Goal: Complete application form

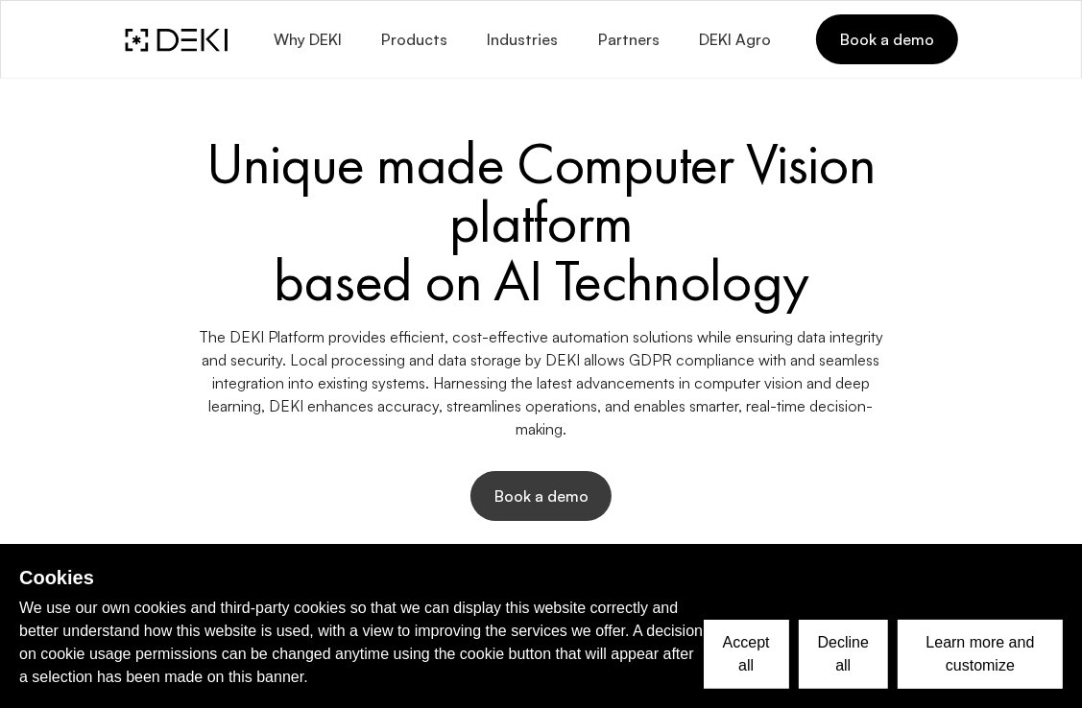
click at [518, 492] on span "Book a demo" at bounding box center [540, 496] width 95 height 21
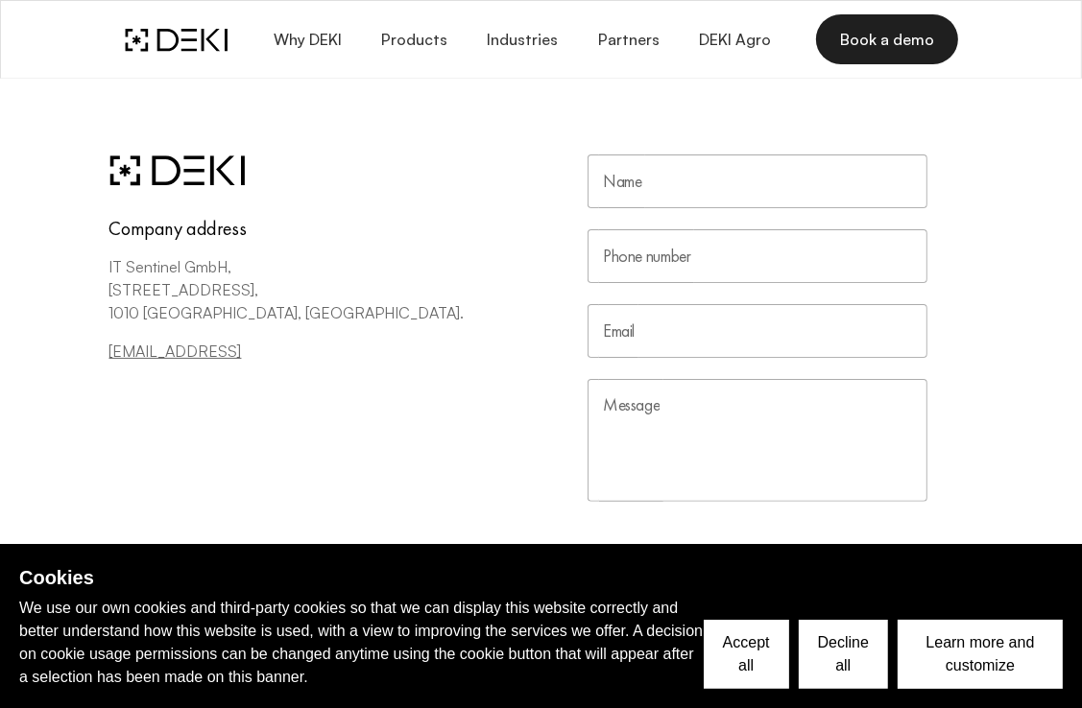
scroll to position [192, 0]
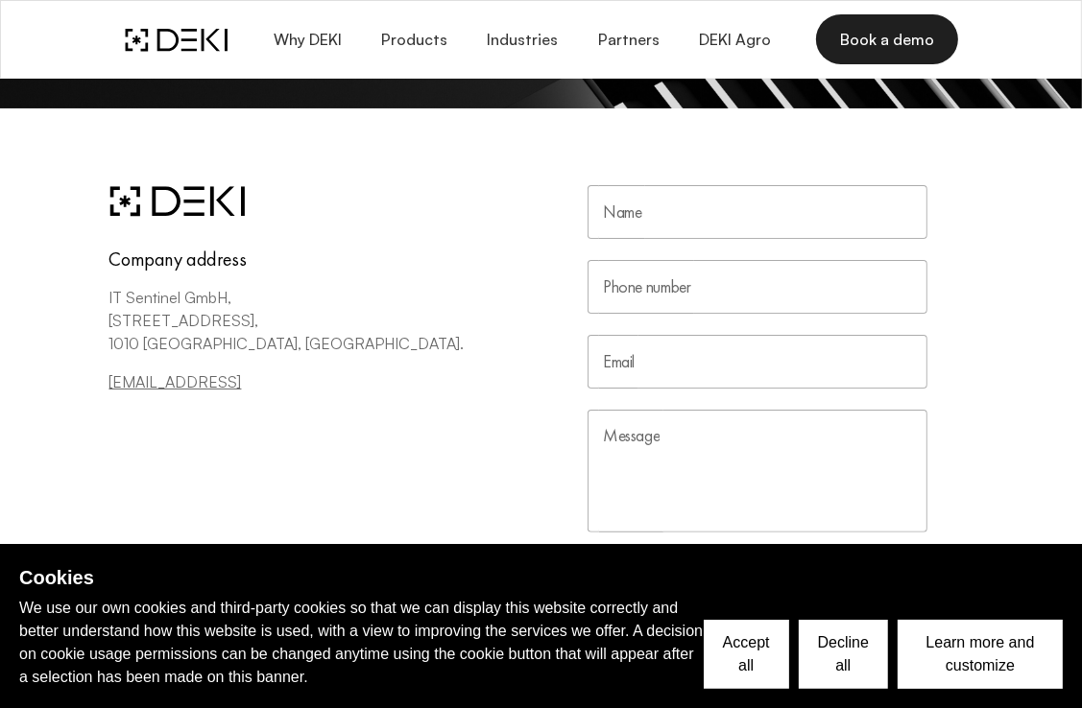
click at [637, 219] on input "Name" at bounding box center [758, 212] width 340 height 54
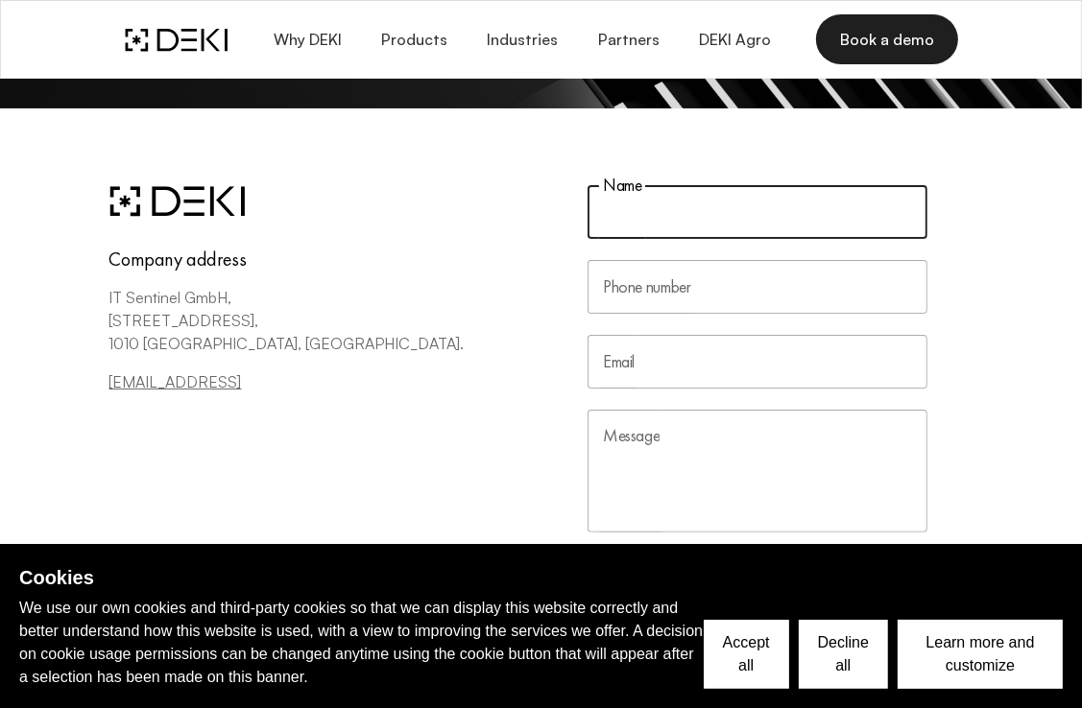
type input "b"
type input "[PERSON_NAME] Tabugan"
click at [718, 287] on input "Phone number" at bounding box center [758, 287] width 340 height 54
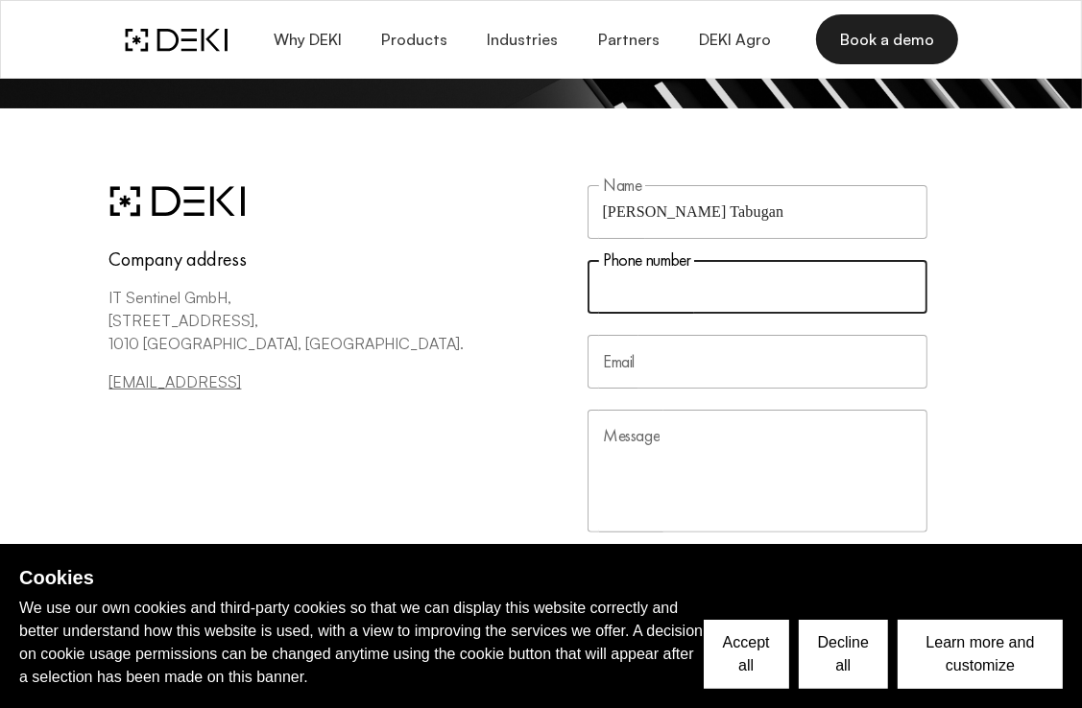
type input "09616271462"
click at [708, 374] on input "Email" at bounding box center [758, 362] width 340 height 54
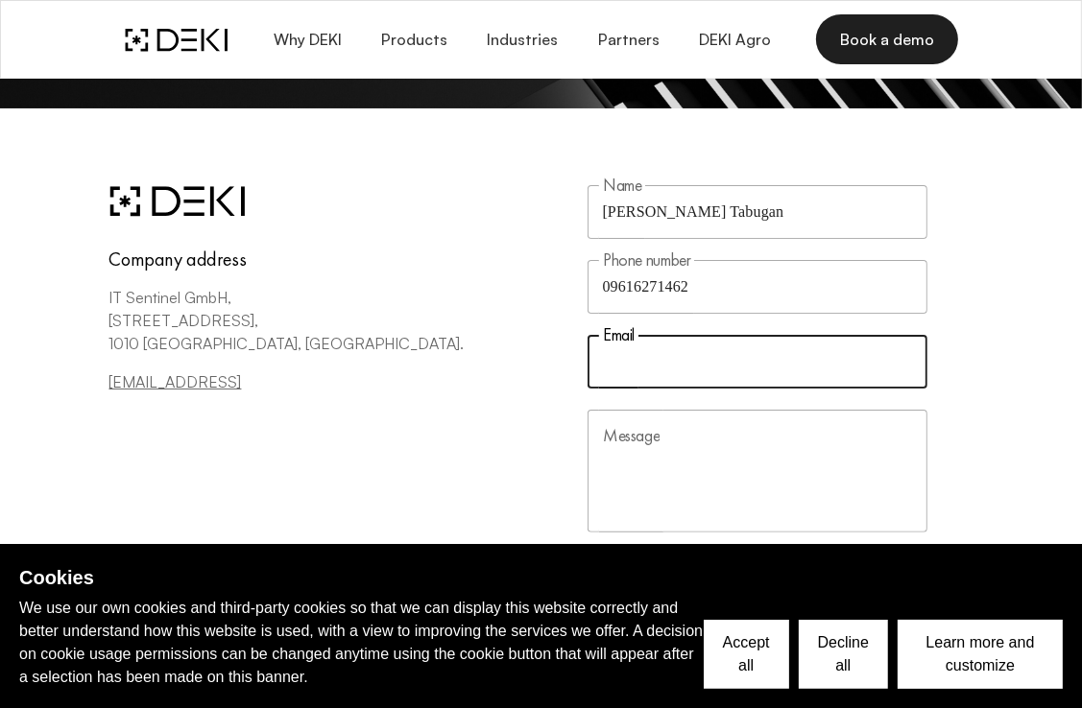
type input "[EMAIL_ADDRESS][DOMAIN_NAME]"
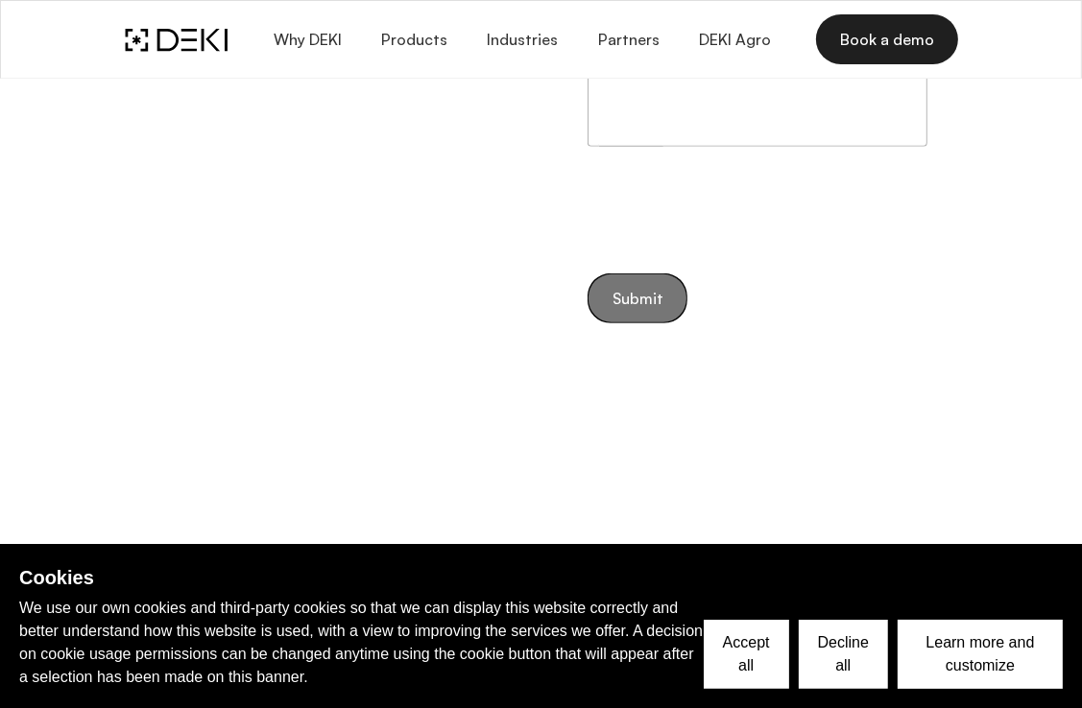
scroll to position [576, 0]
click at [629, 290] on form "Name [PERSON_NAME] Tabugan Name Phone number 09616271462 Phone number Email [EM…" at bounding box center [758, 63] width 340 height 524
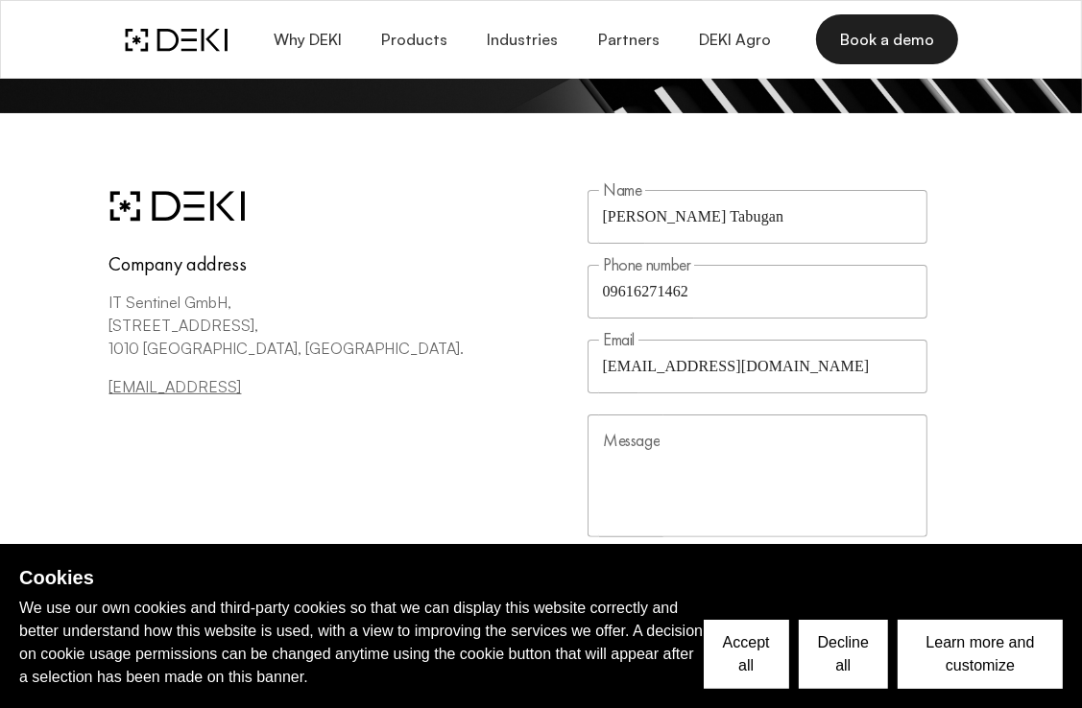
scroll to position [192, 0]
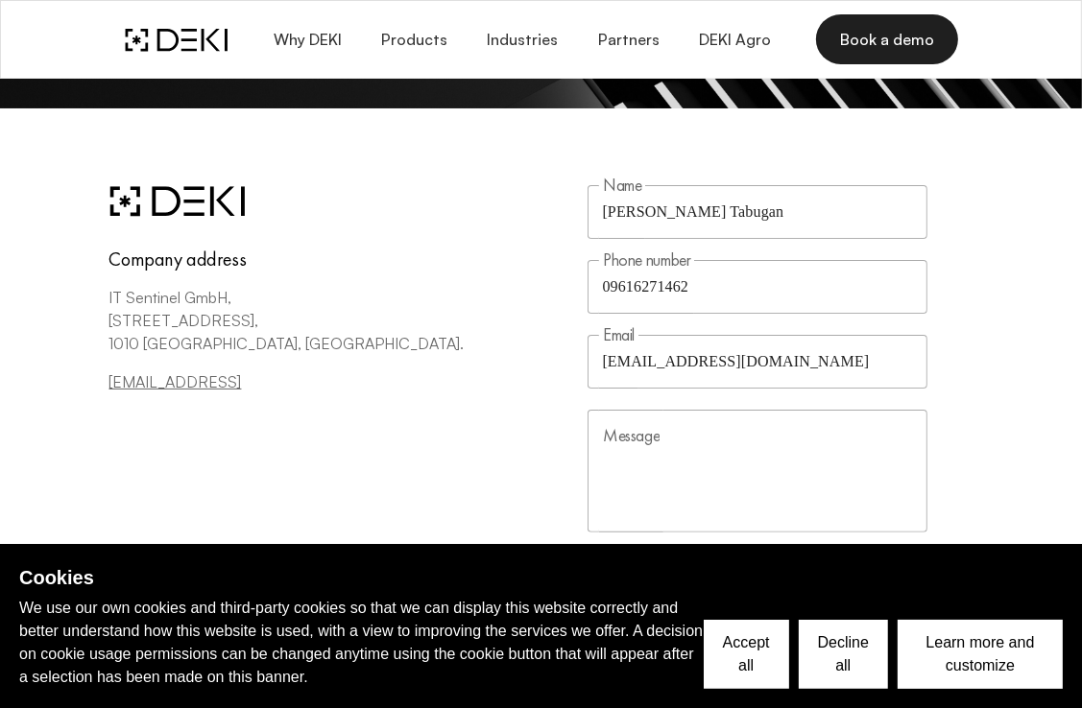
click at [646, 437] on textarea "Message" at bounding box center [758, 471] width 340 height 123
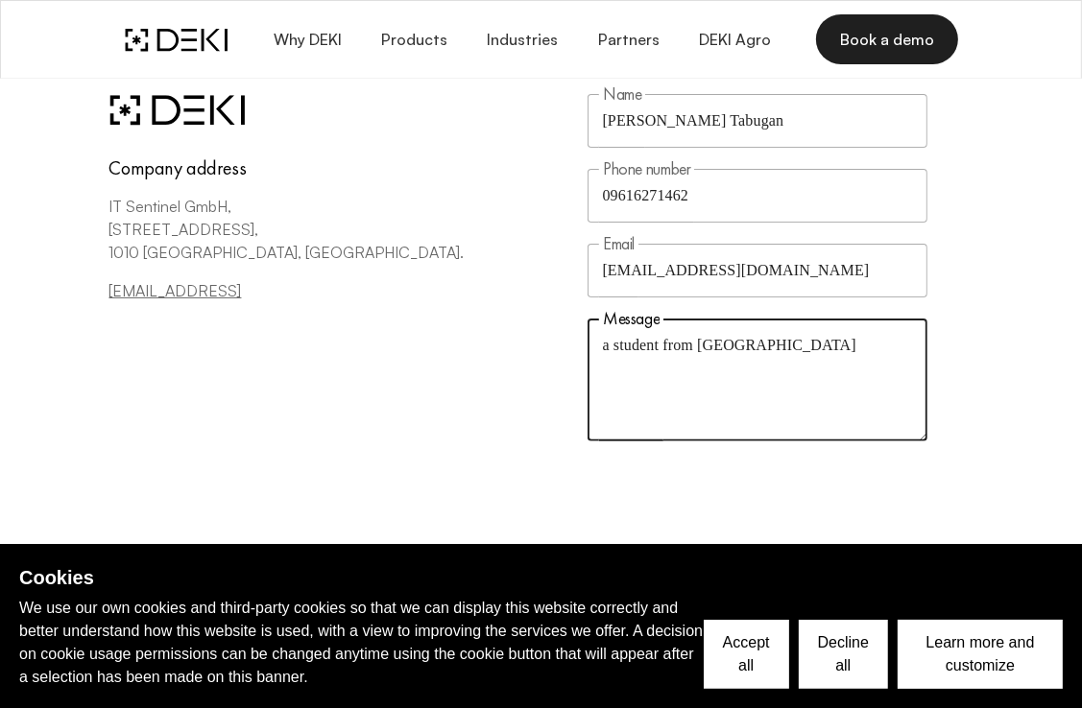
scroll to position [288, 0]
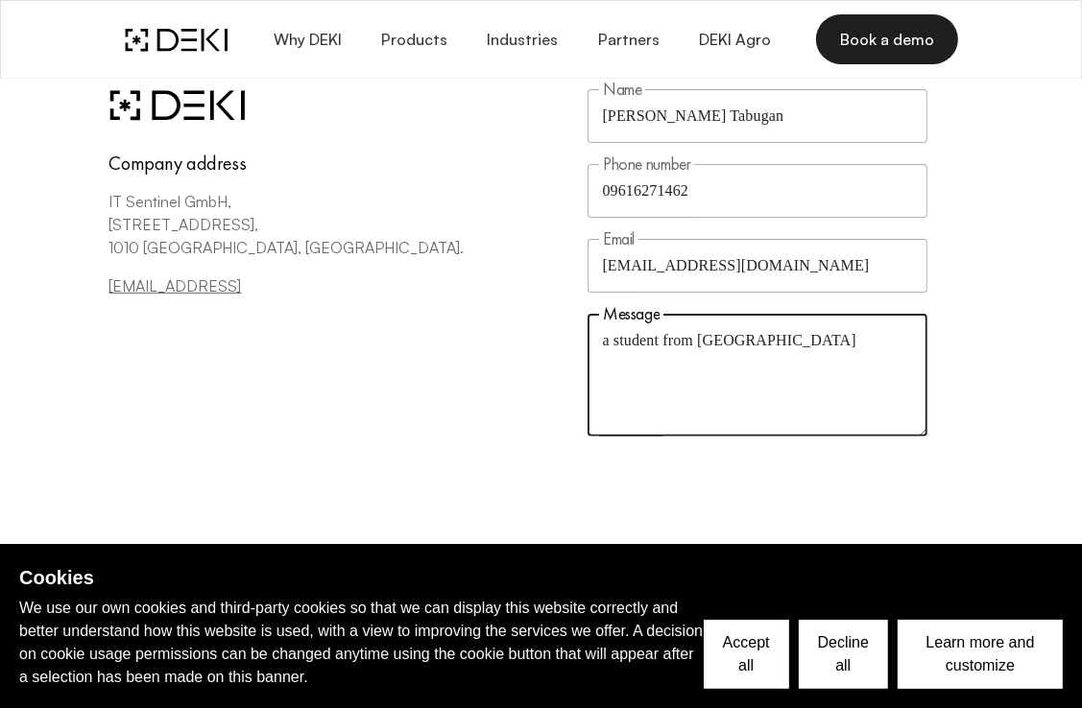
click at [610, 349] on textarea "a student from [GEOGRAPHIC_DATA]" at bounding box center [758, 375] width 340 height 123
click at [811, 350] on textarea "A student from [GEOGRAPHIC_DATA]" at bounding box center [758, 375] width 340 height 123
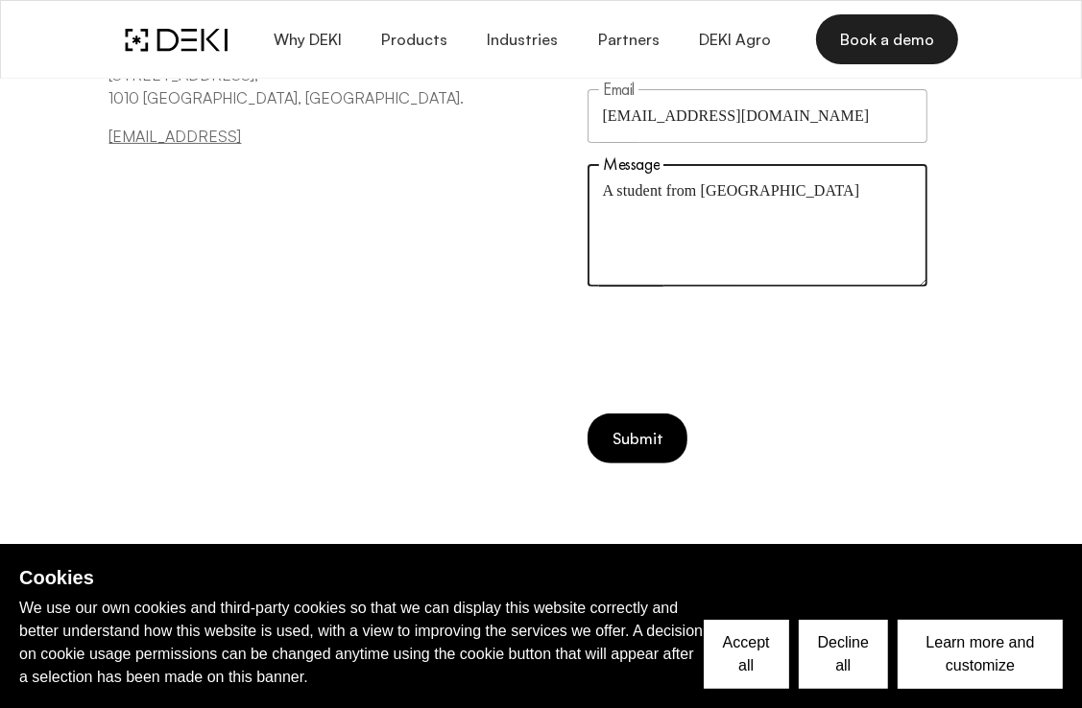
scroll to position [480, 0]
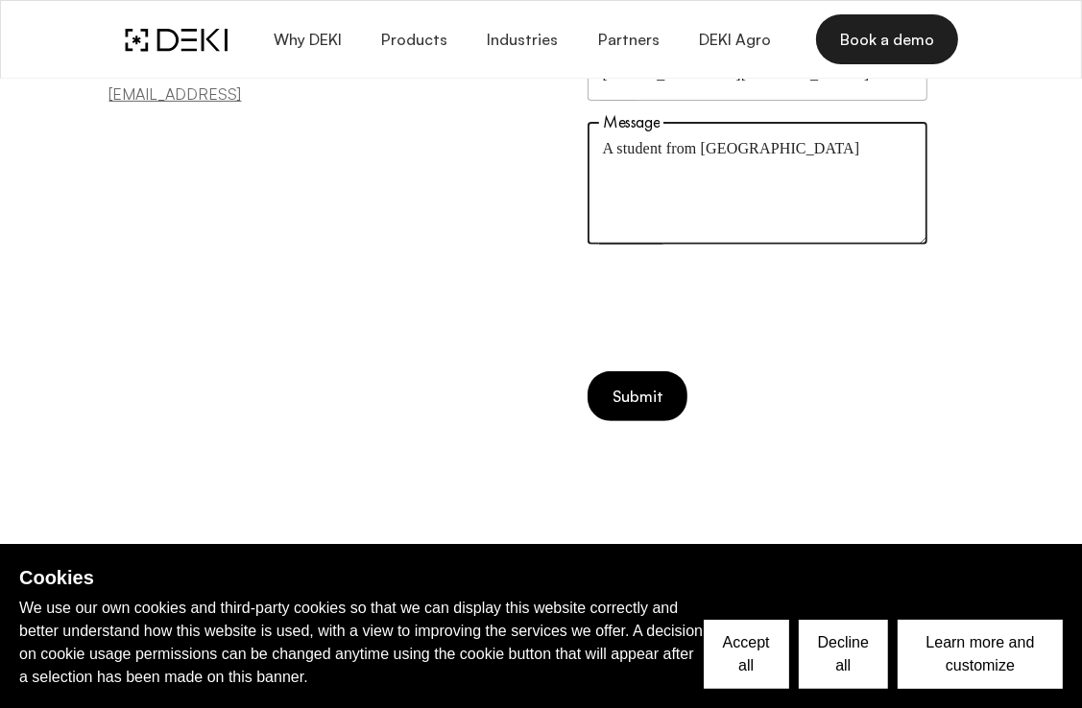
type textarea "A student from [GEOGRAPHIC_DATA]"
click at [643, 415] on button "Submit" at bounding box center [638, 397] width 100 height 50
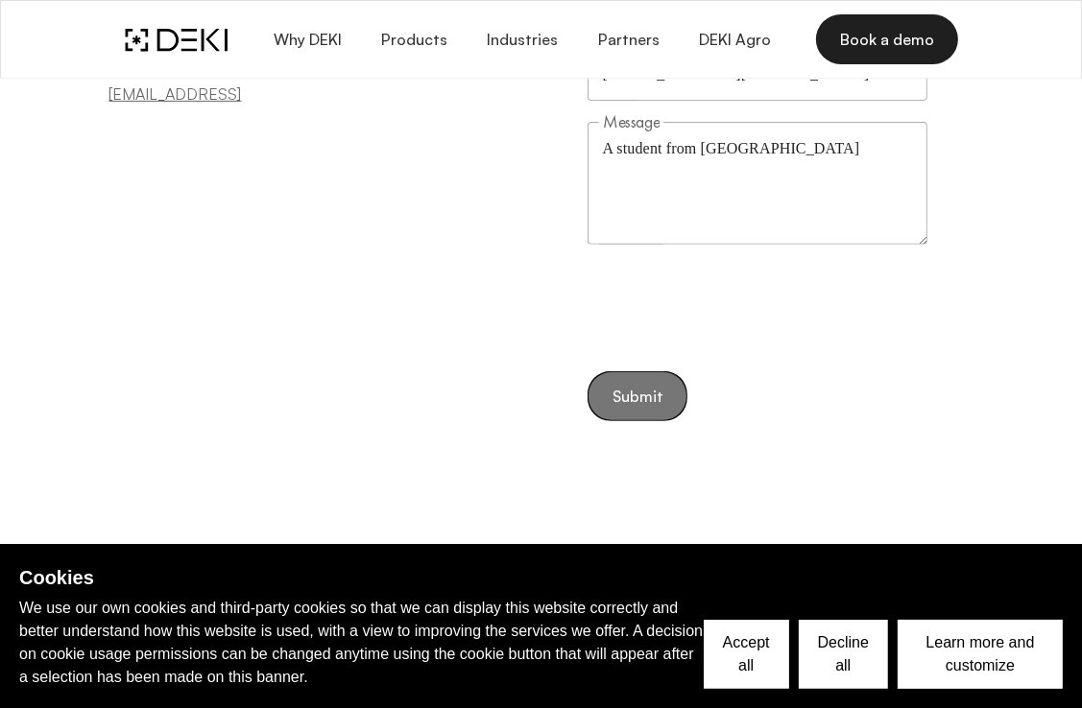
scroll to position [0, 0]
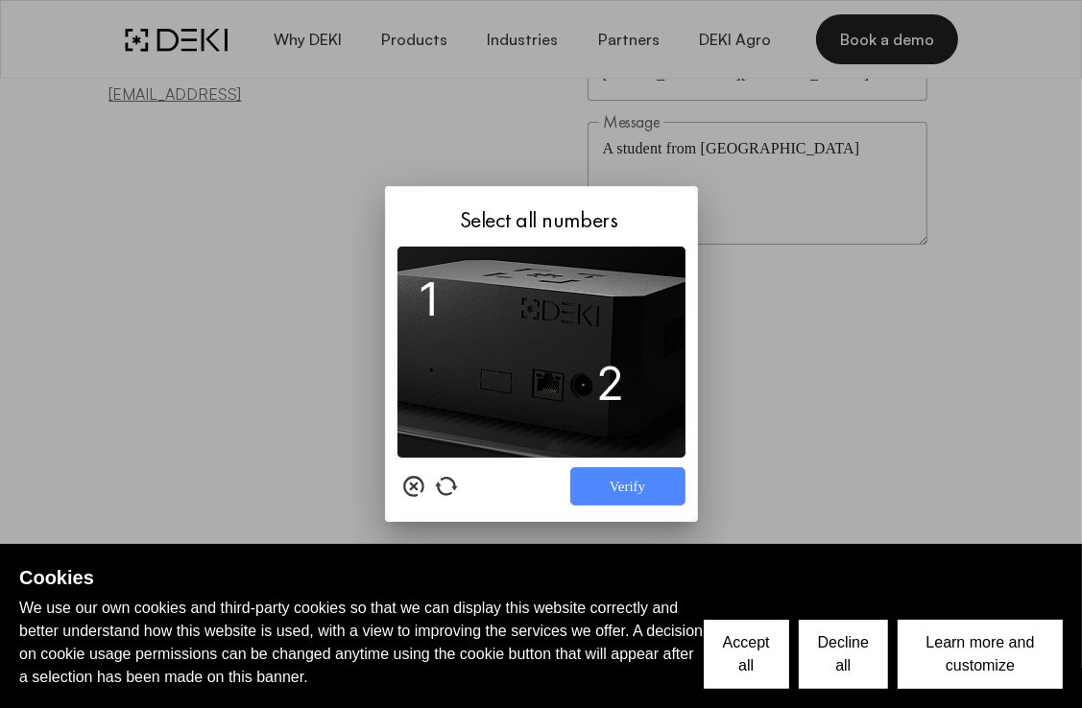
click at [451, 484] on icon at bounding box center [446, 486] width 23 height 23
click at [541, 355] on img at bounding box center [541, 352] width 288 height 211
click at [541, 355] on div "1" at bounding box center [540, 353] width 23 height 23
click at [540, 348] on div "1" at bounding box center [540, 353] width 23 height 23
click at [540, 329] on img at bounding box center [541, 352] width 288 height 211
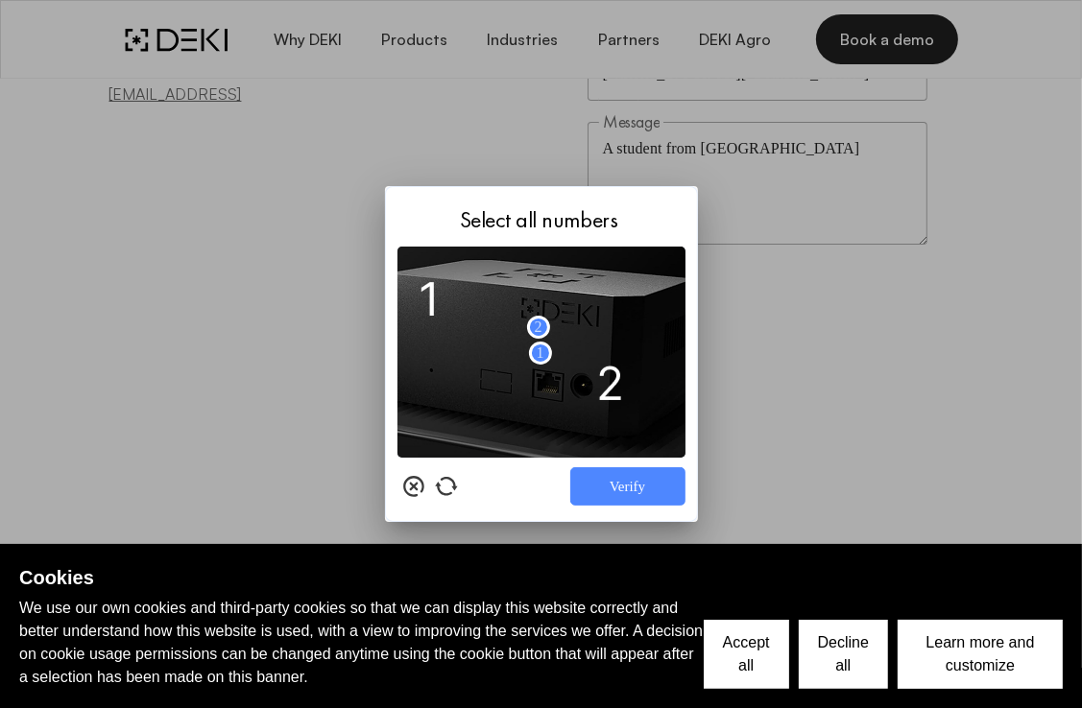
click at [540, 372] on img at bounding box center [541, 352] width 288 height 211
click at [450, 481] on icon at bounding box center [446, 486] width 22 height 19
click at [541, 374] on img at bounding box center [541, 352] width 288 height 211
click at [540, 353] on img at bounding box center [541, 352] width 288 height 211
click at [538, 332] on img at bounding box center [541, 352] width 288 height 211
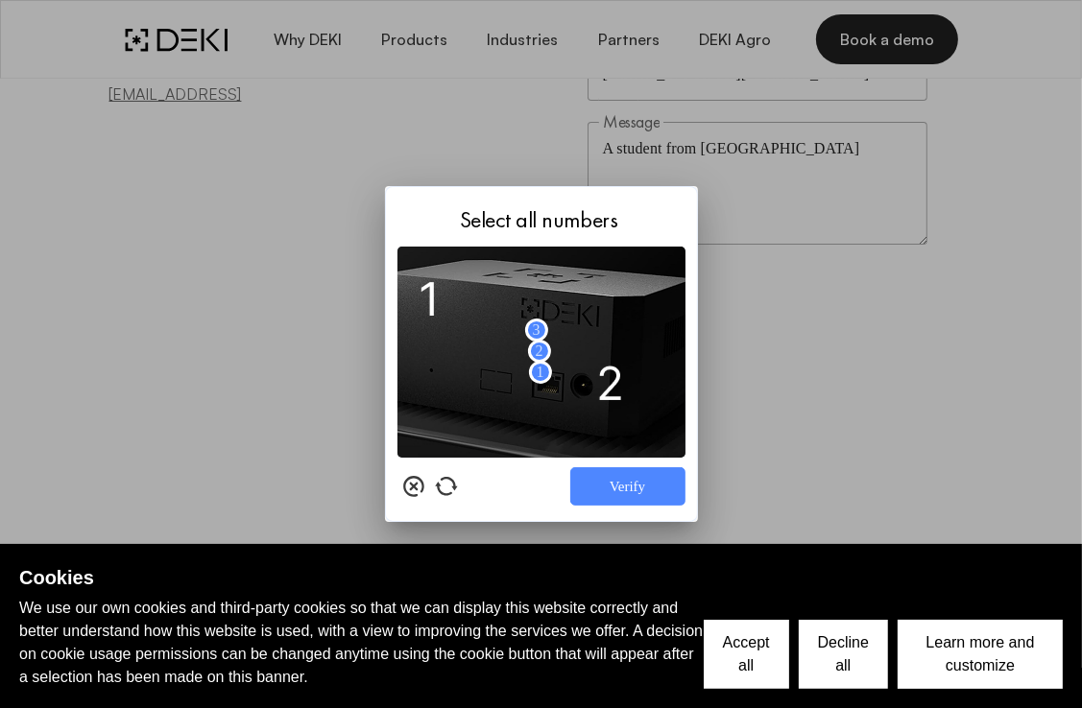
click at [634, 489] on button "Verify" at bounding box center [627, 487] width 115 height 38
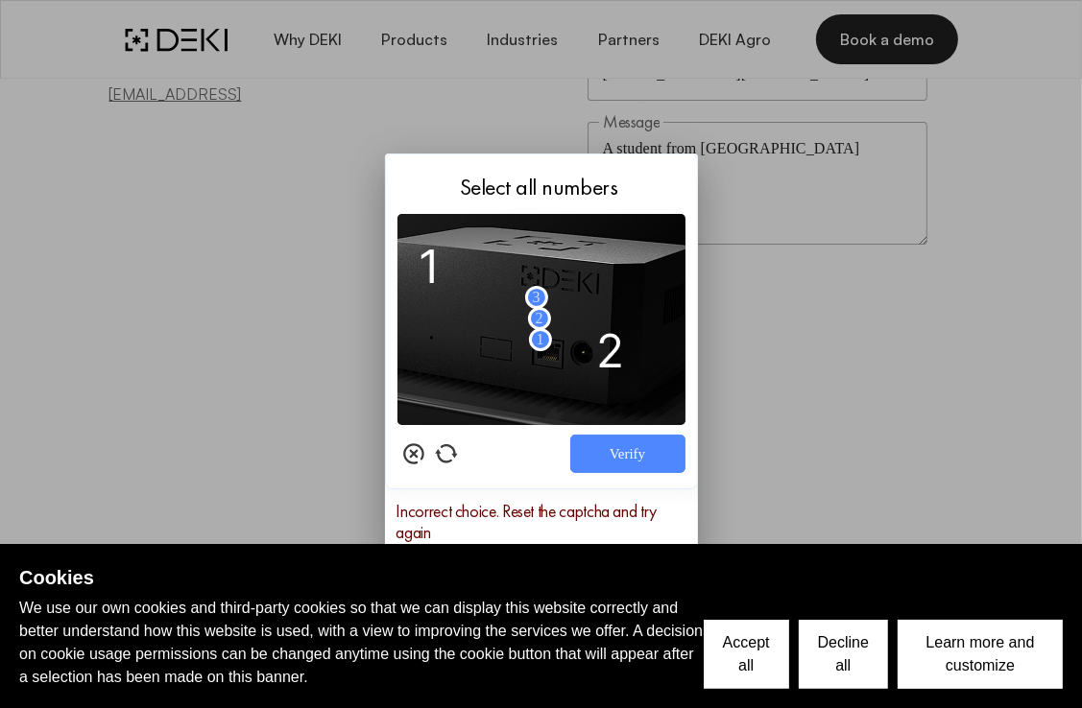
click at [618, 457] on button "Verify" at bounding box center [627, 454] width 115 height 38
click at [444, 446] on icon at bounding box center [446, 453] width 22 height 19
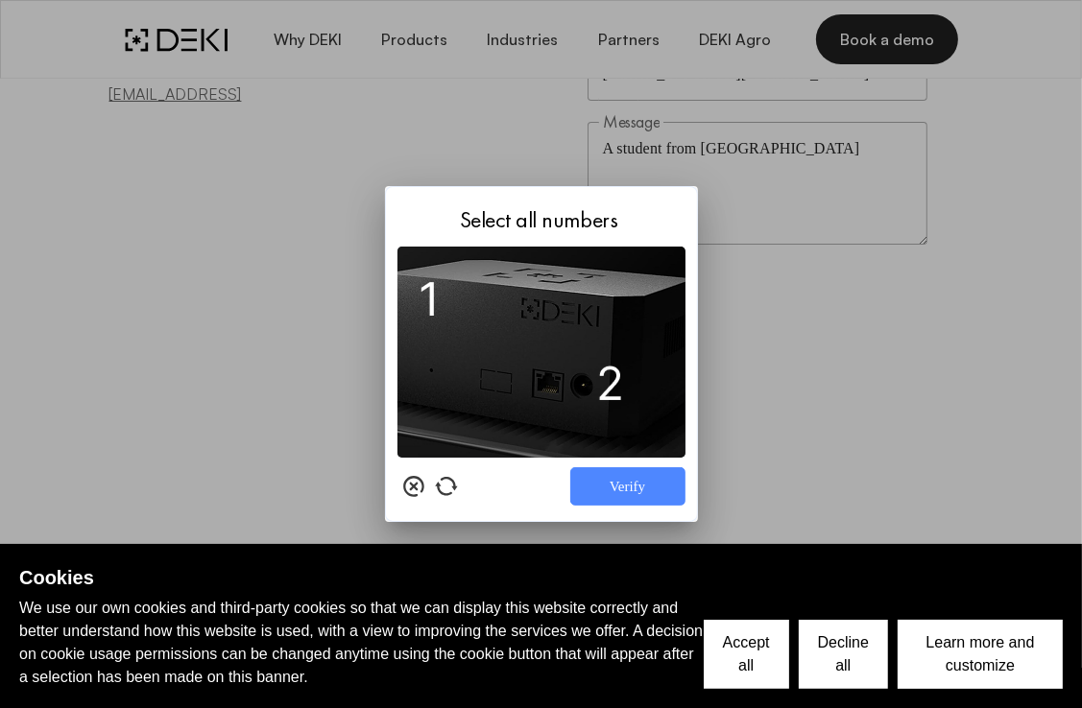
click at [407, 487] on icon at bounding box center [413, 486] width 23 height 23
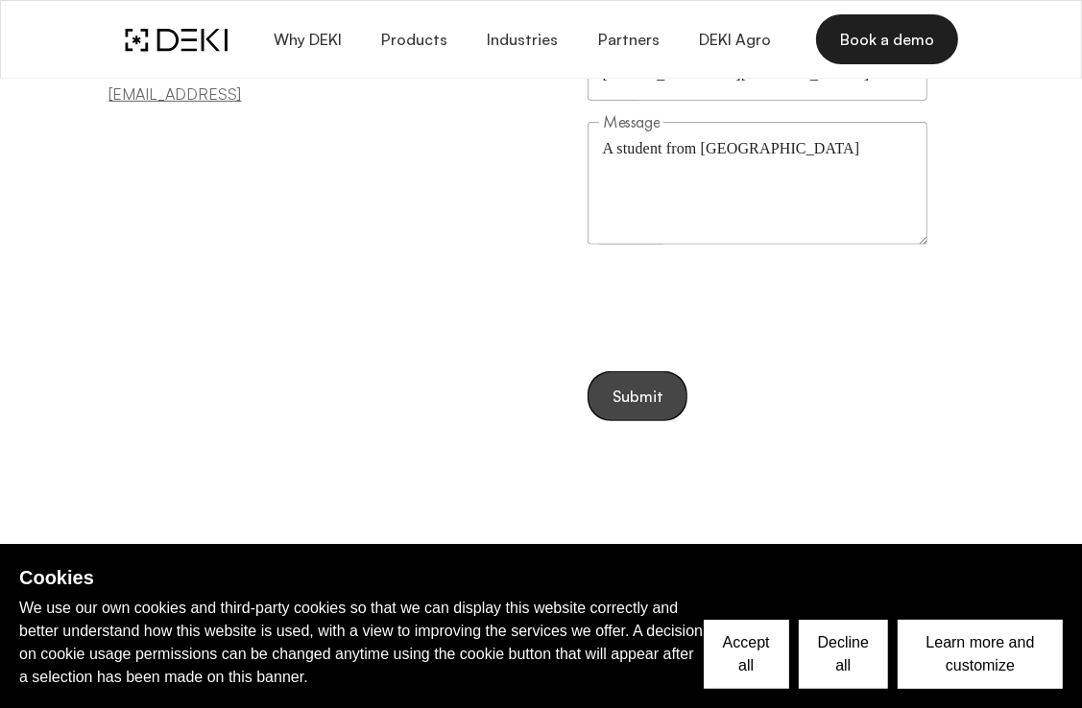
click at [634, 397] on span "Submit" at bounding box center [638, 397] width 52 height 18
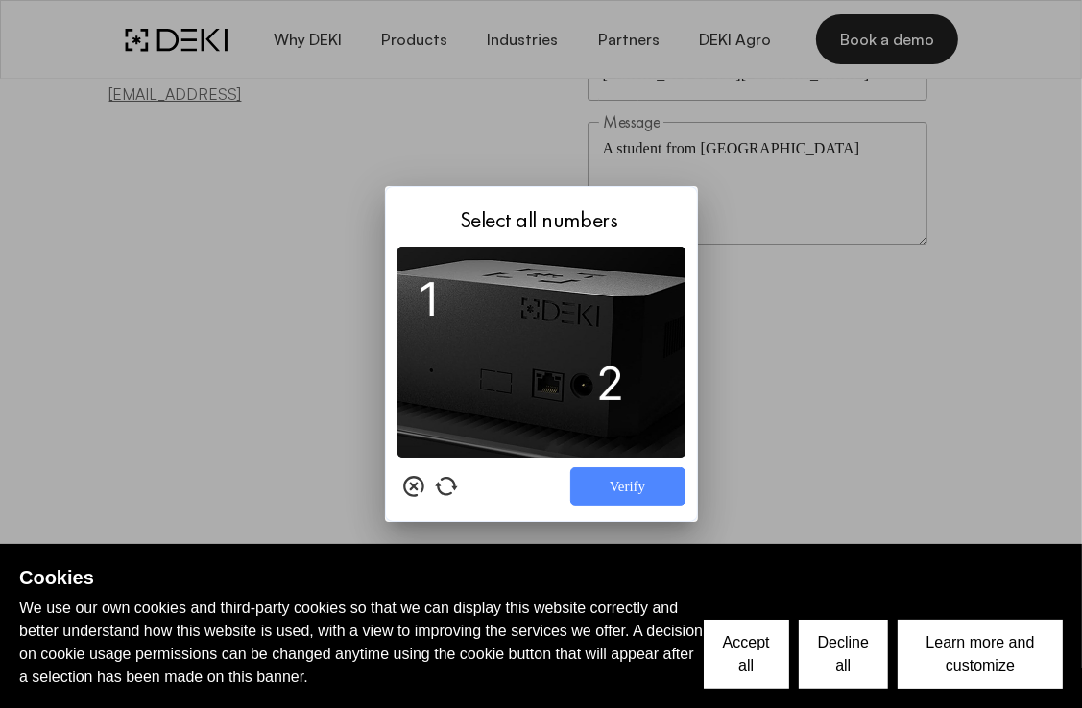
click at [615, 489] on button "Verify" at bounding box center [627, 487] width 115 height 38
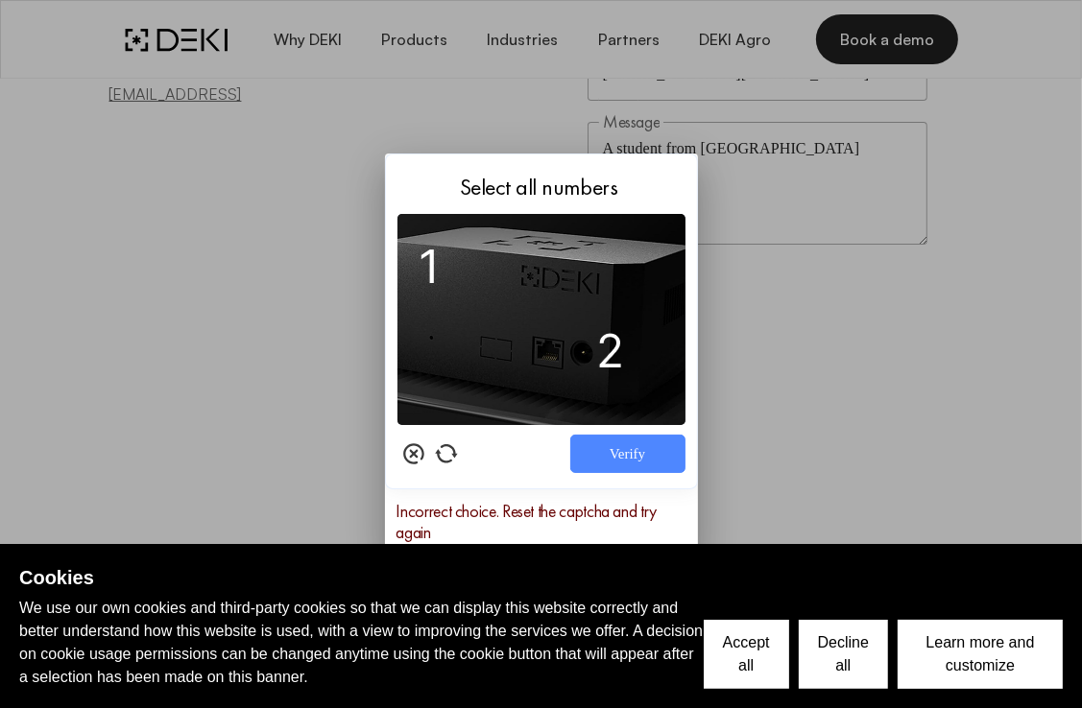
click at [446, 455] on icon at bounding box center [446, 454] width 23 height 23
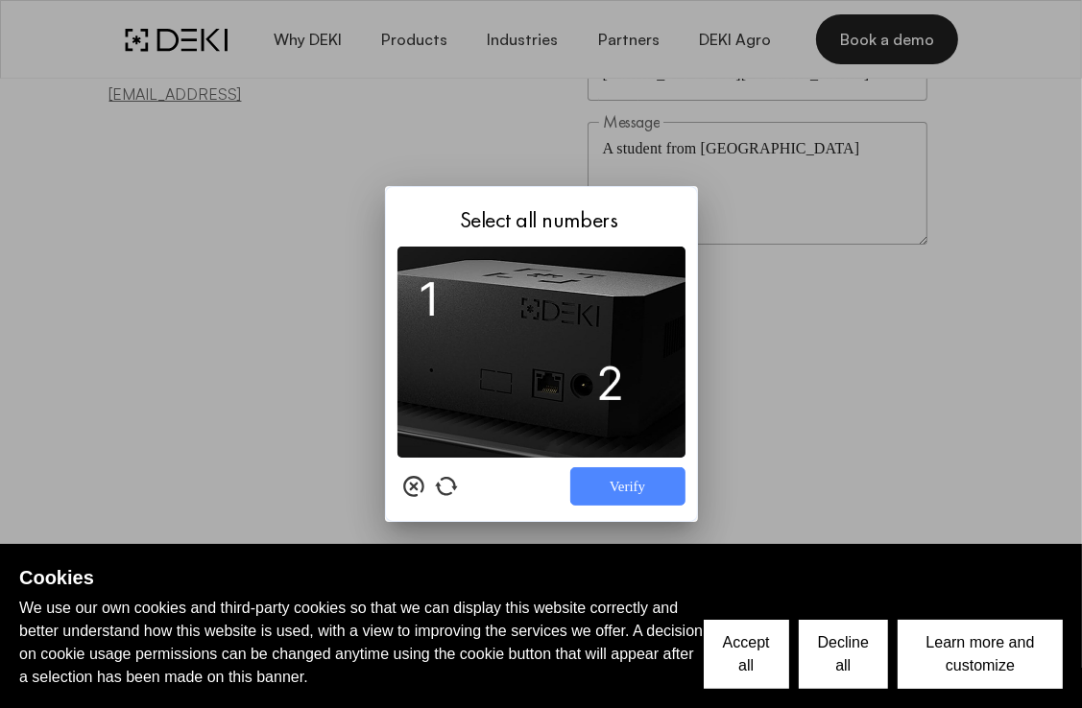
drag, startPoint x: 446, startPoint y: 465, endPoint x: 447, endPoint y: 478, distance: 13.5
click at [447, 478] on div "Verify" at bounding box center [541, 482] width 288 height 48
click at [447, 478] on icon at bounding box center [446, 486] width 22 height 19
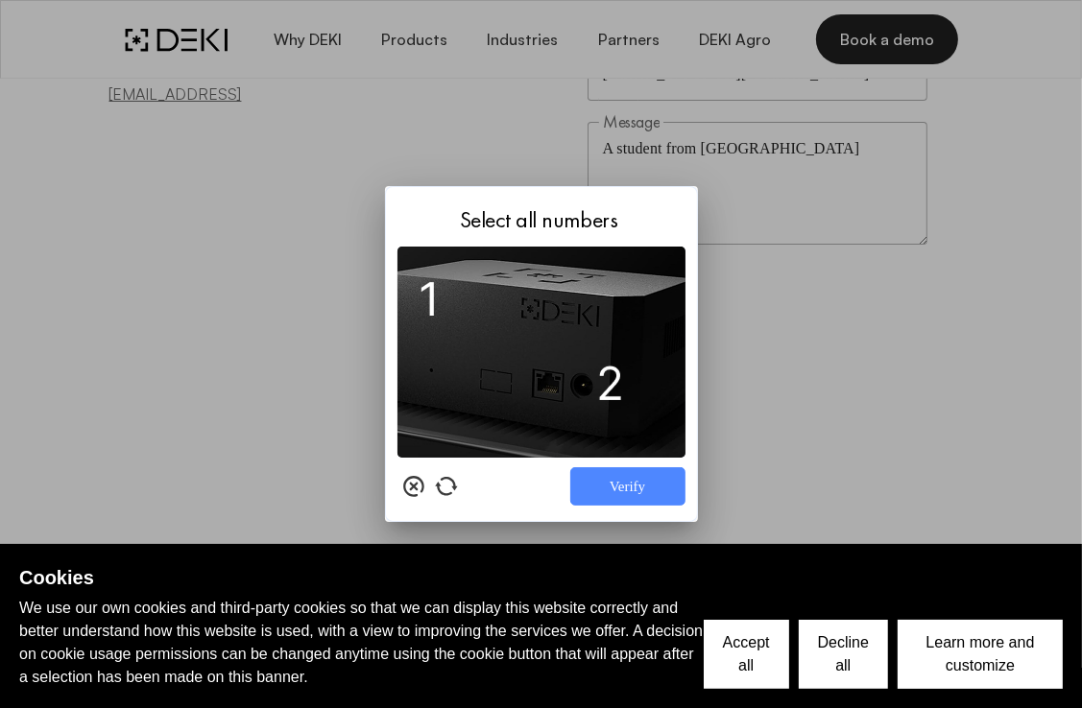
click at [447, 478] on icon at bounding box center [446, 486] width 22 height 19
